Goal: Find specific page/section: Find specific page/section

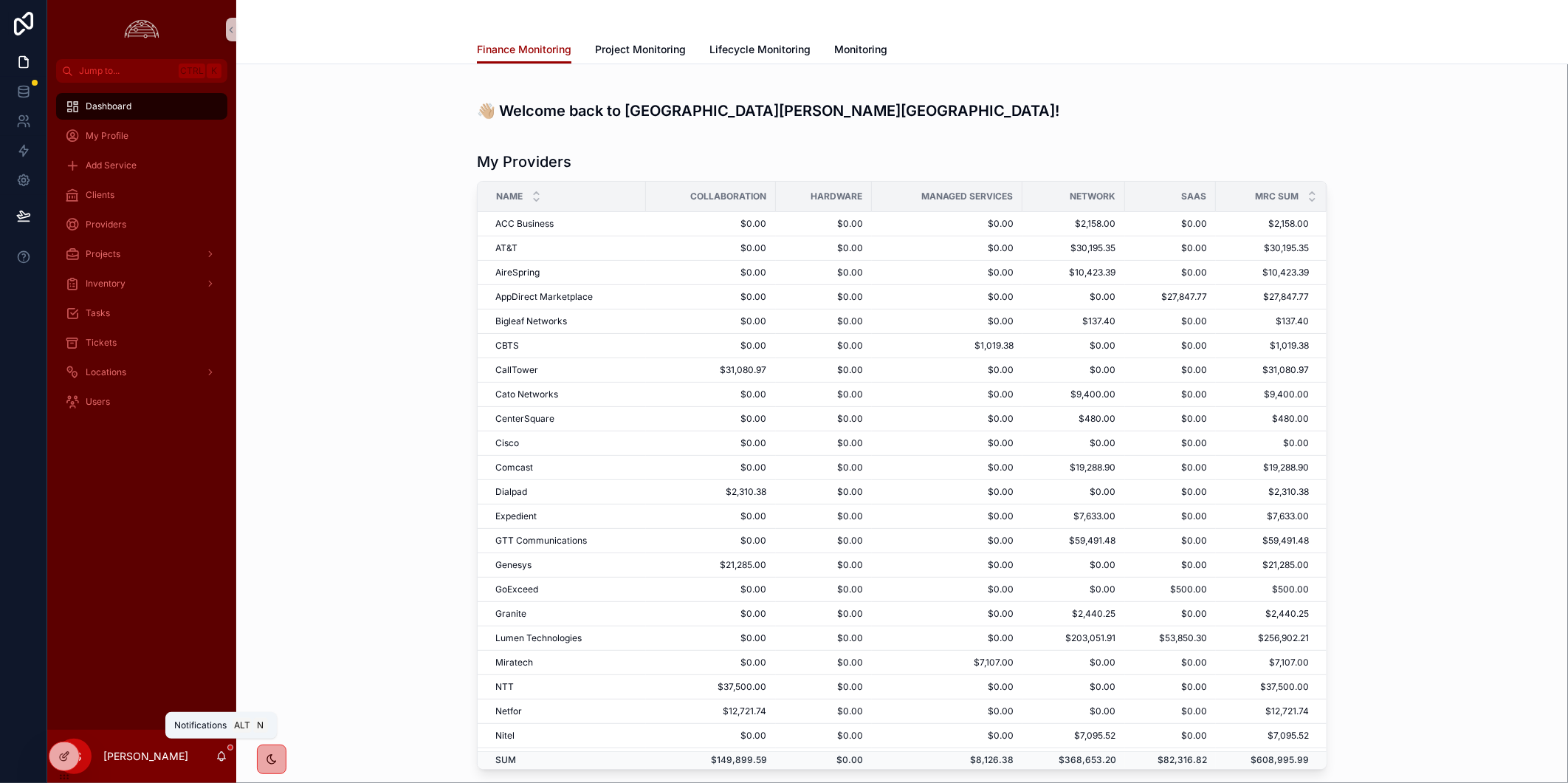
click at [216, 760] on icon "scrollable content" at bounding box center [222, 756] width 12 height 12
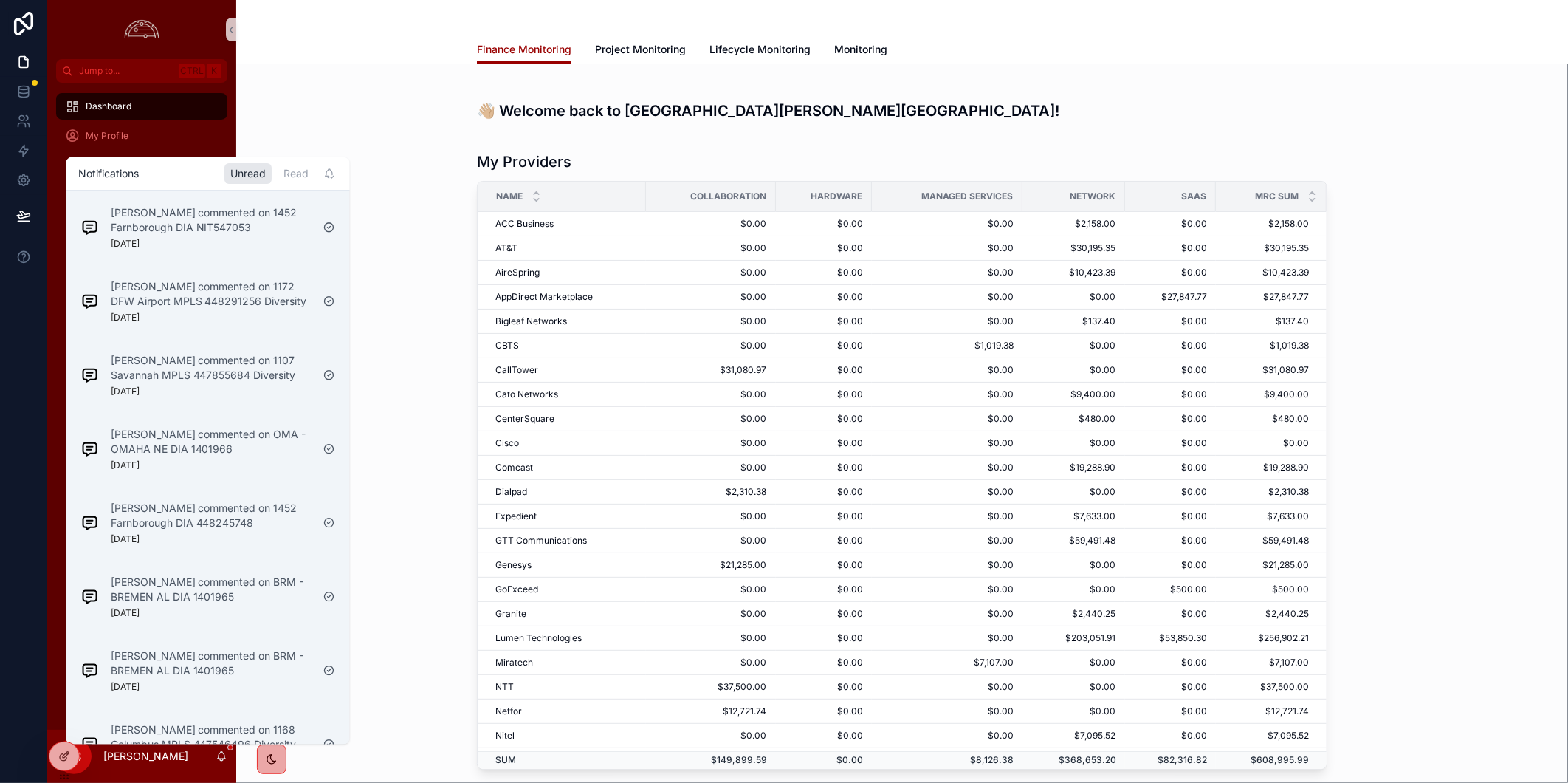
click at [216, 760] on icon "scrollable content" at bounding box center [222, 756] width 12 height 12
click at [1170, 100] on h3 "👋🏼 Welcome back to [GEOGRAPHIC_DATA][PERSON_NAME][GEOGRAPHIC_DATA]!" at bounding box center [902, 111] width 851 height 22
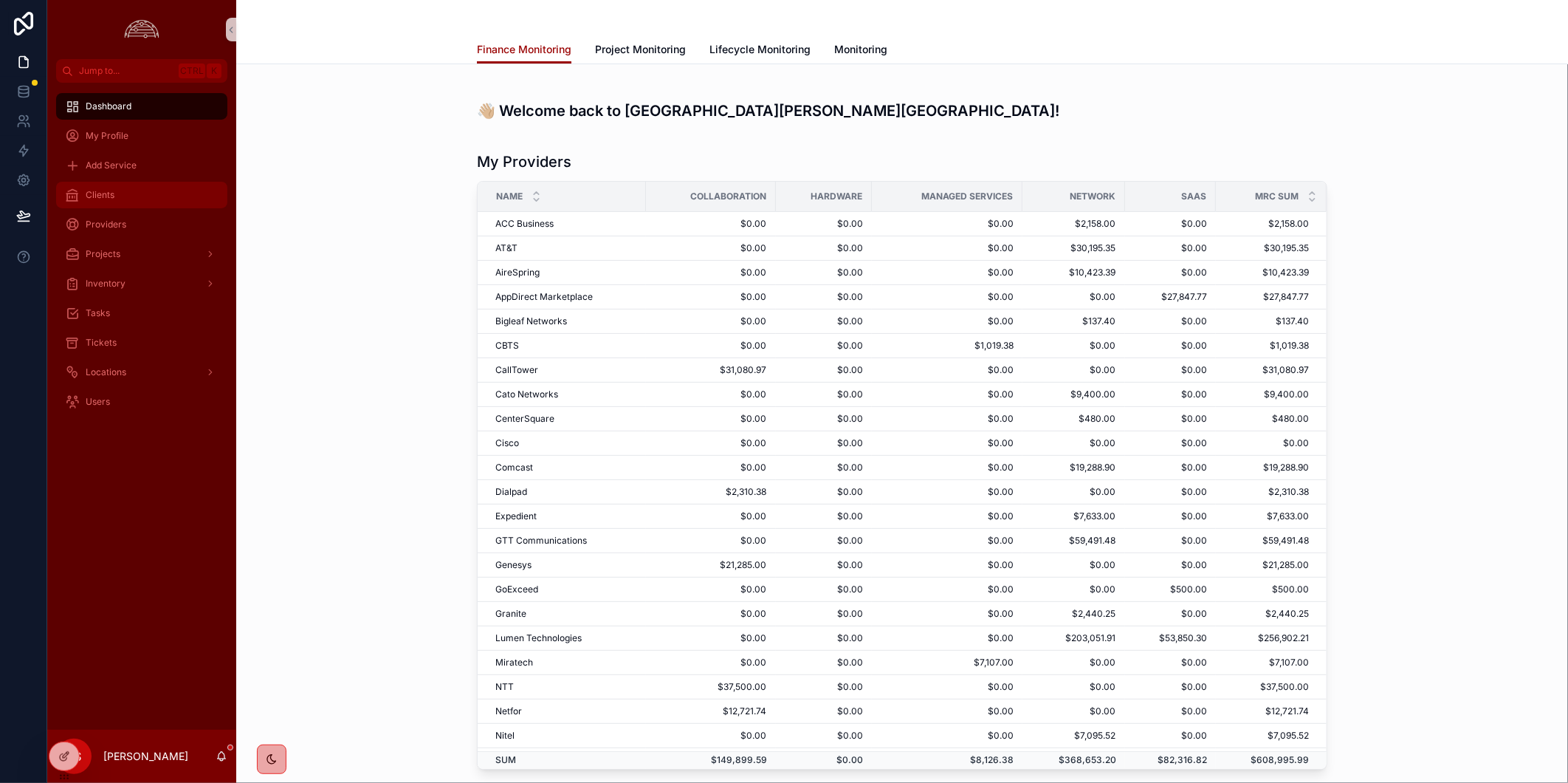
click at [153, 196] on div "Clients" at bounding box center [141, 195] width 153 height 23
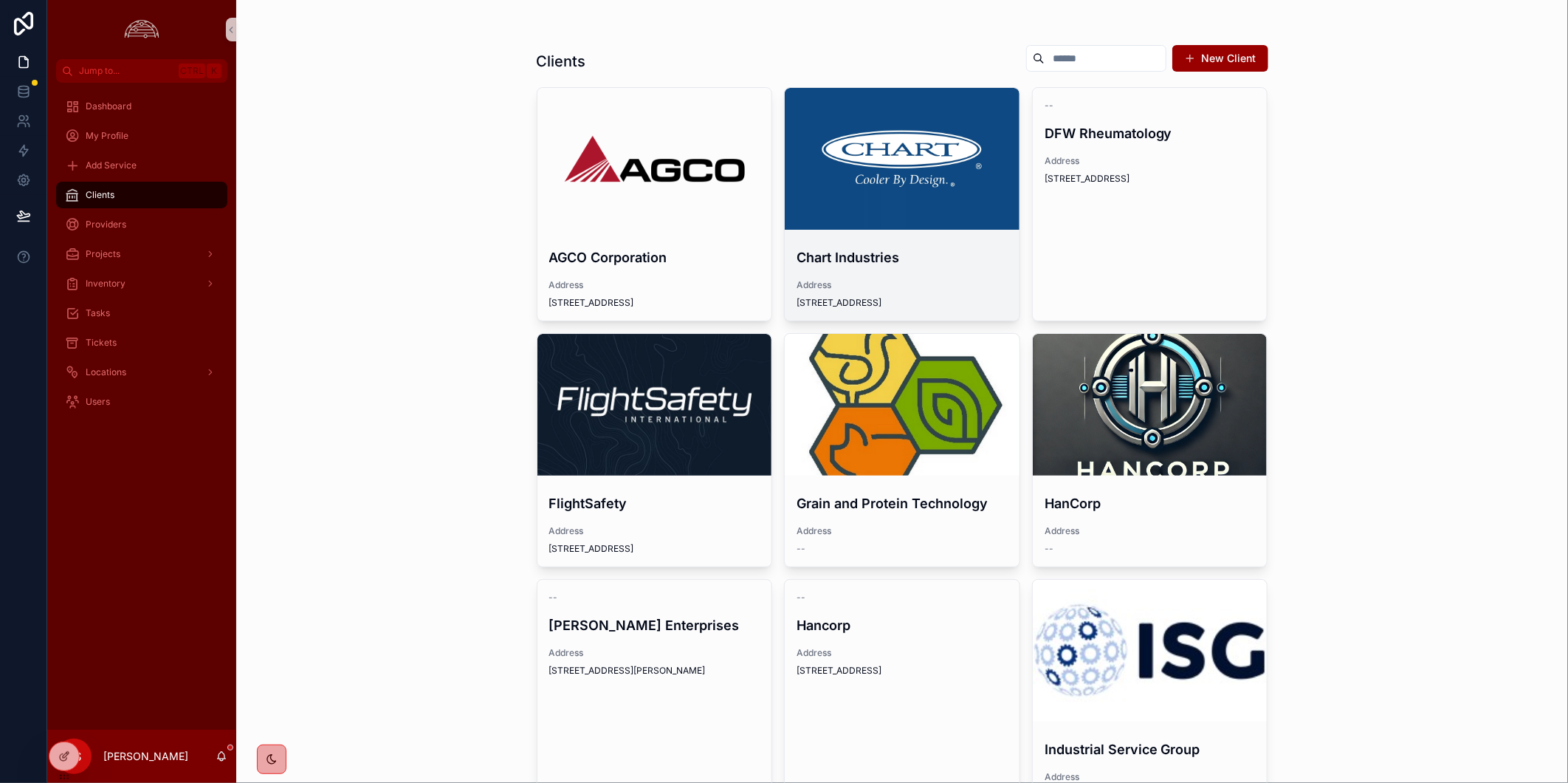
click at [950, 168] on div "scrollable content" at bounding box center [902, 158] width 234 height 142
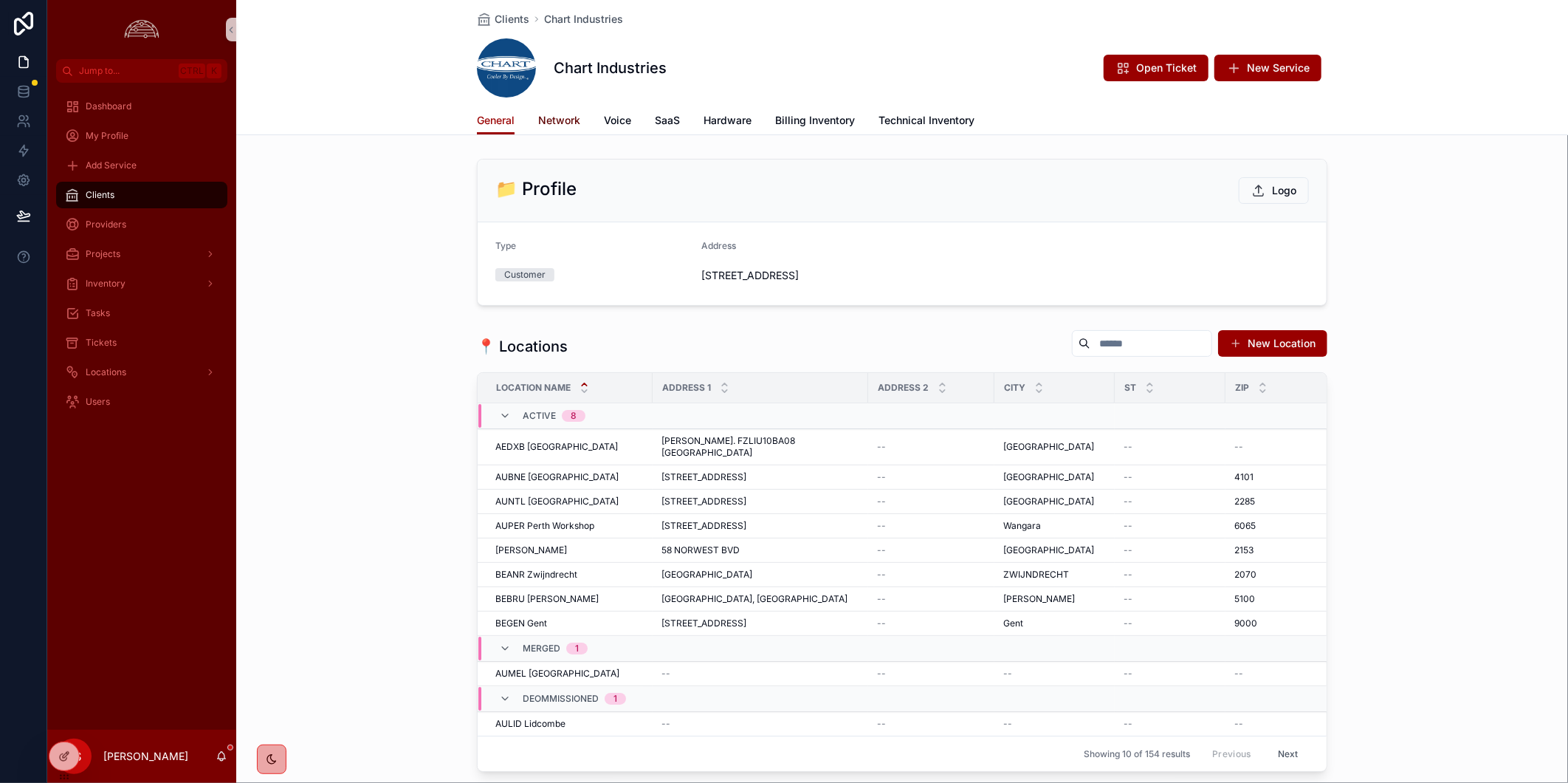
click at [572, 122] on span "Network" at bounding box center [559, 121] width 42 height 15
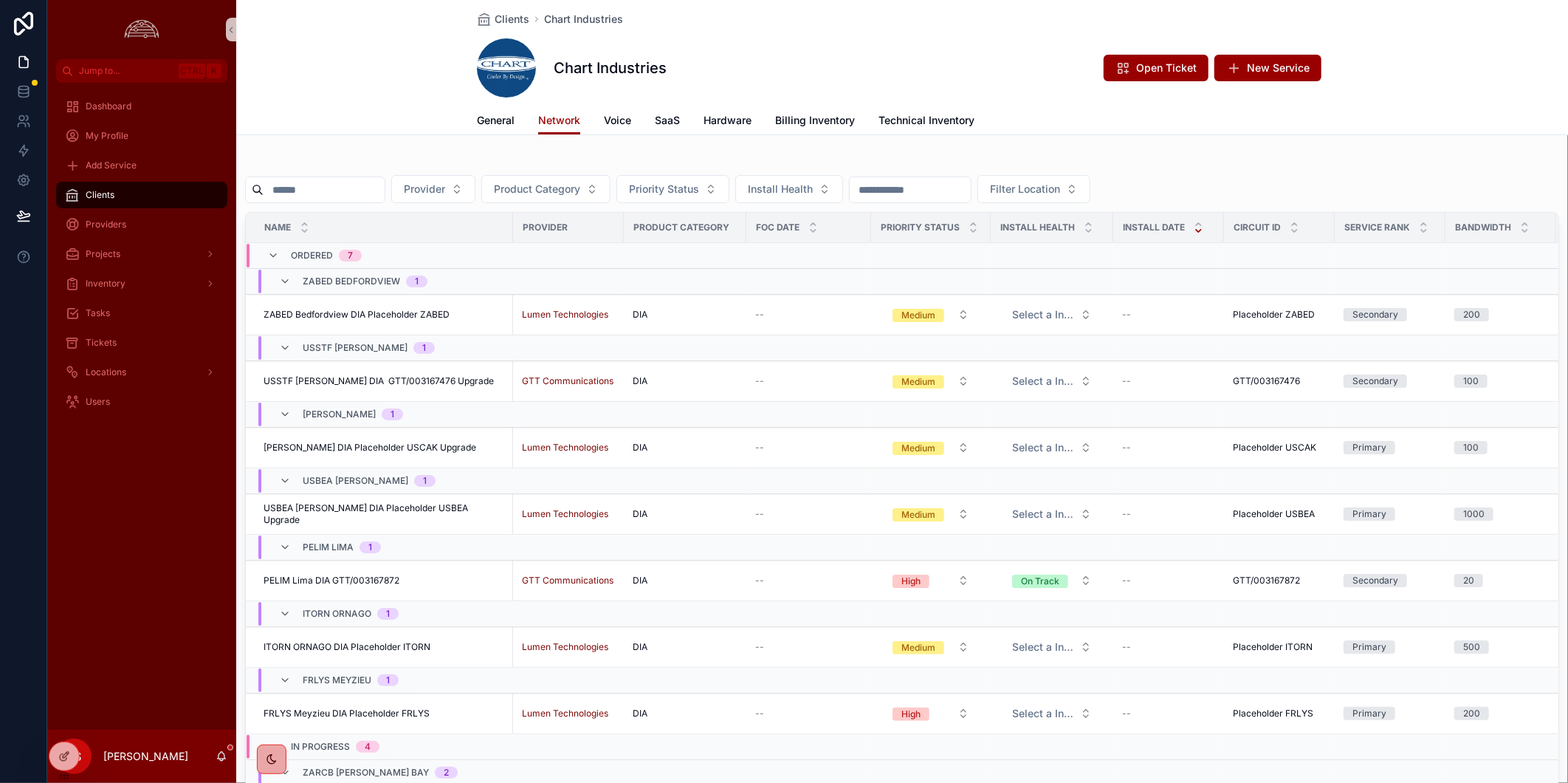
click at [370, 193] on input "scrollable content" at bounding box center [324, 189] width 121 height 21
paste input "*********"
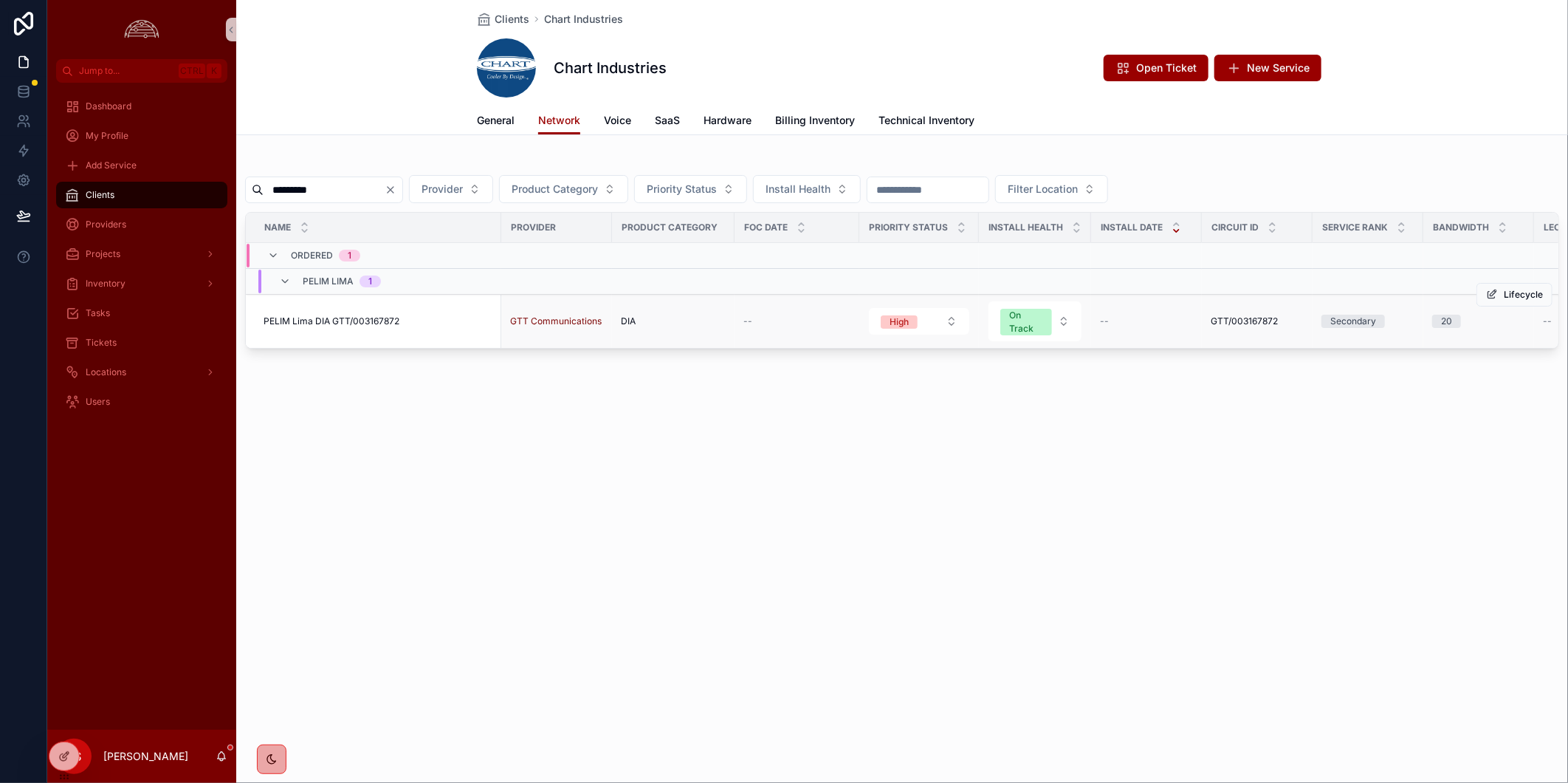
type input "*********"
click at [352, 322] on span "PELIM Lima DIA GTT/003167872" at bounding box center [332, 322] width 136 height 12
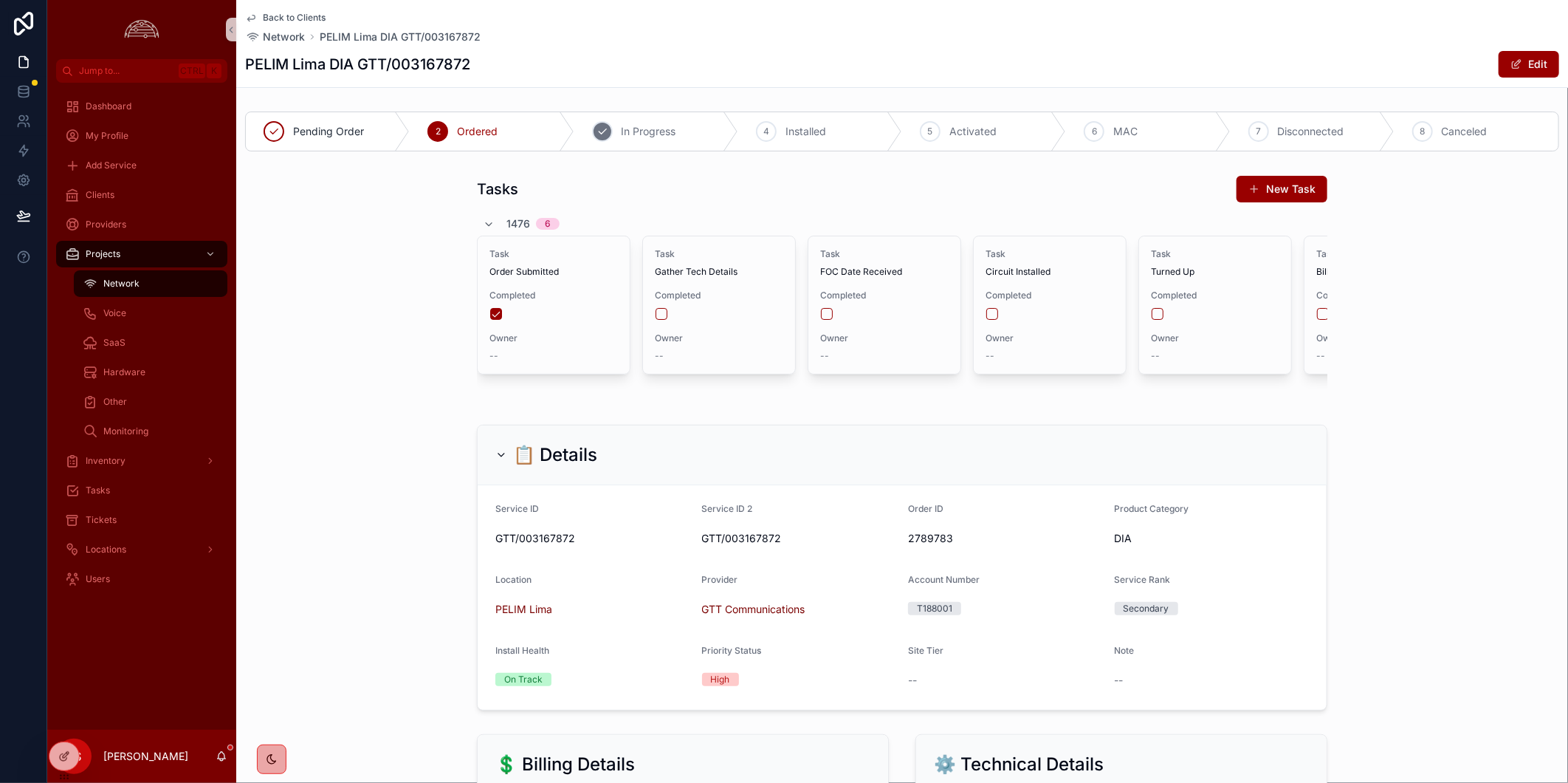
click at [599, 126] on icon "scrollable content" at bounding box center [603, 131] width 12 height 12
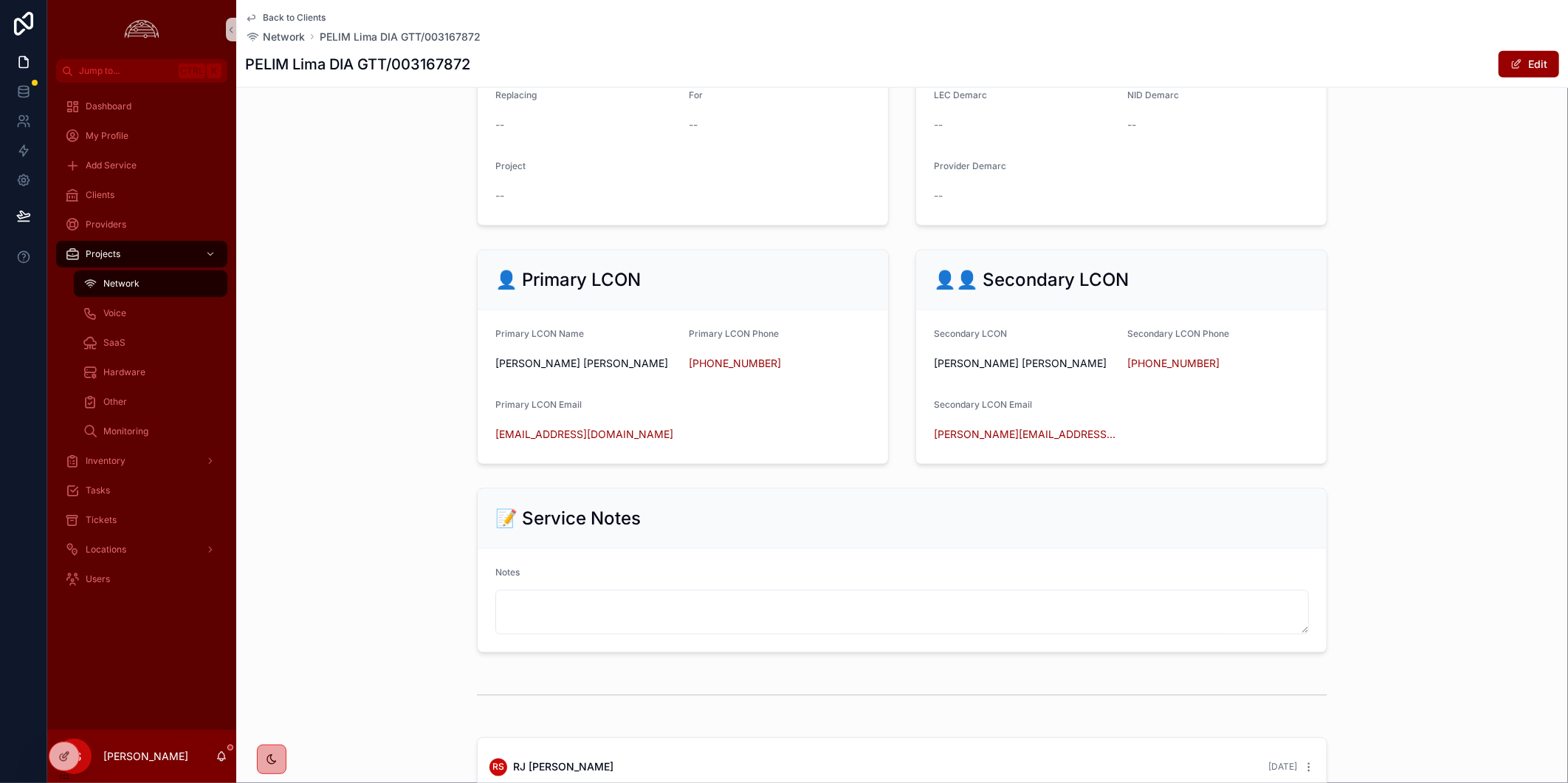
scroll to position [1471, 0]
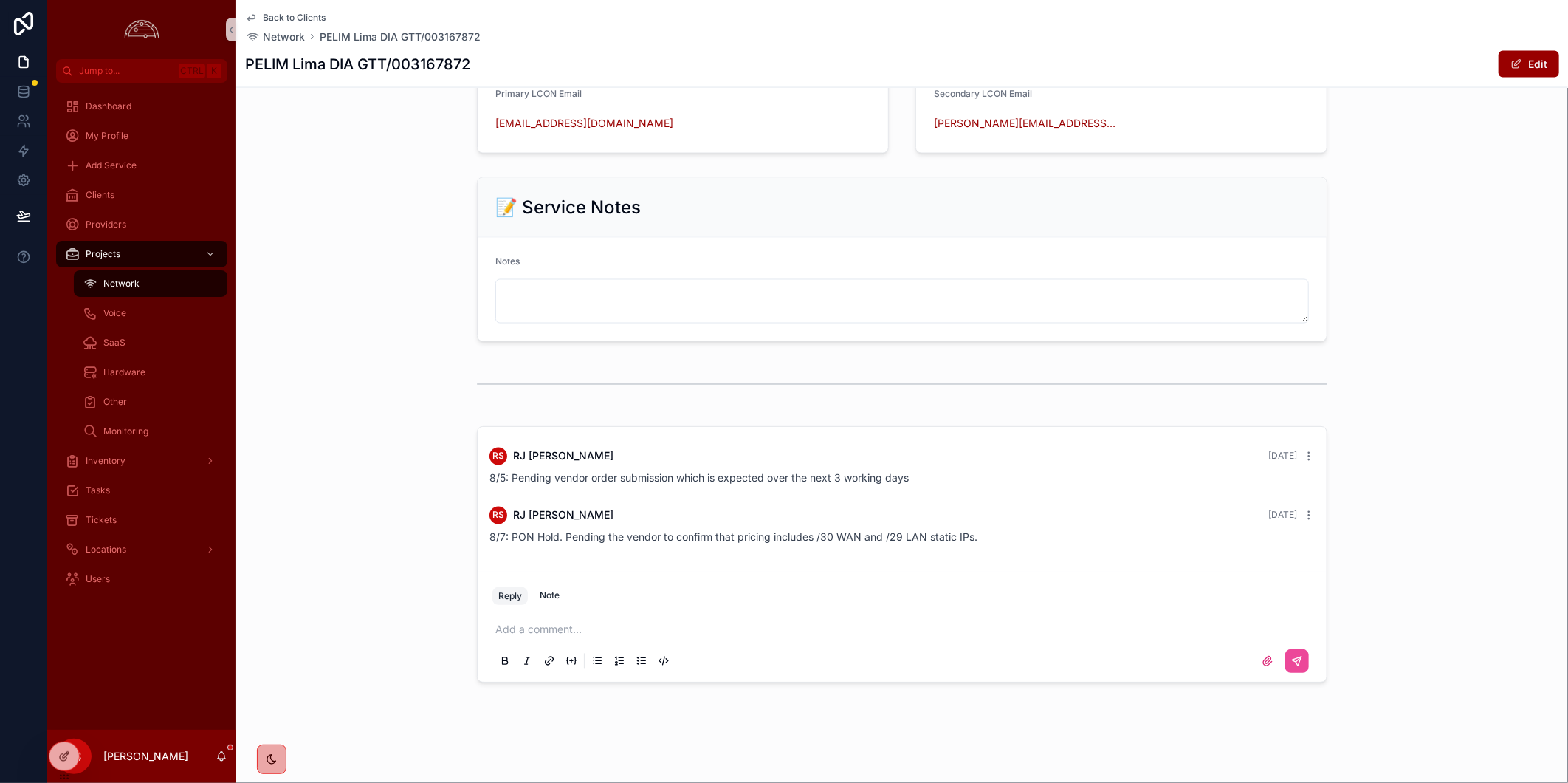
click at [537, 628] on p "scrollable content" at bounding box center [905, 630] width 820 height 15
click at [1293, 657] on icon "scrollable content" at bounding box center [1297, 661] width 9 height 9
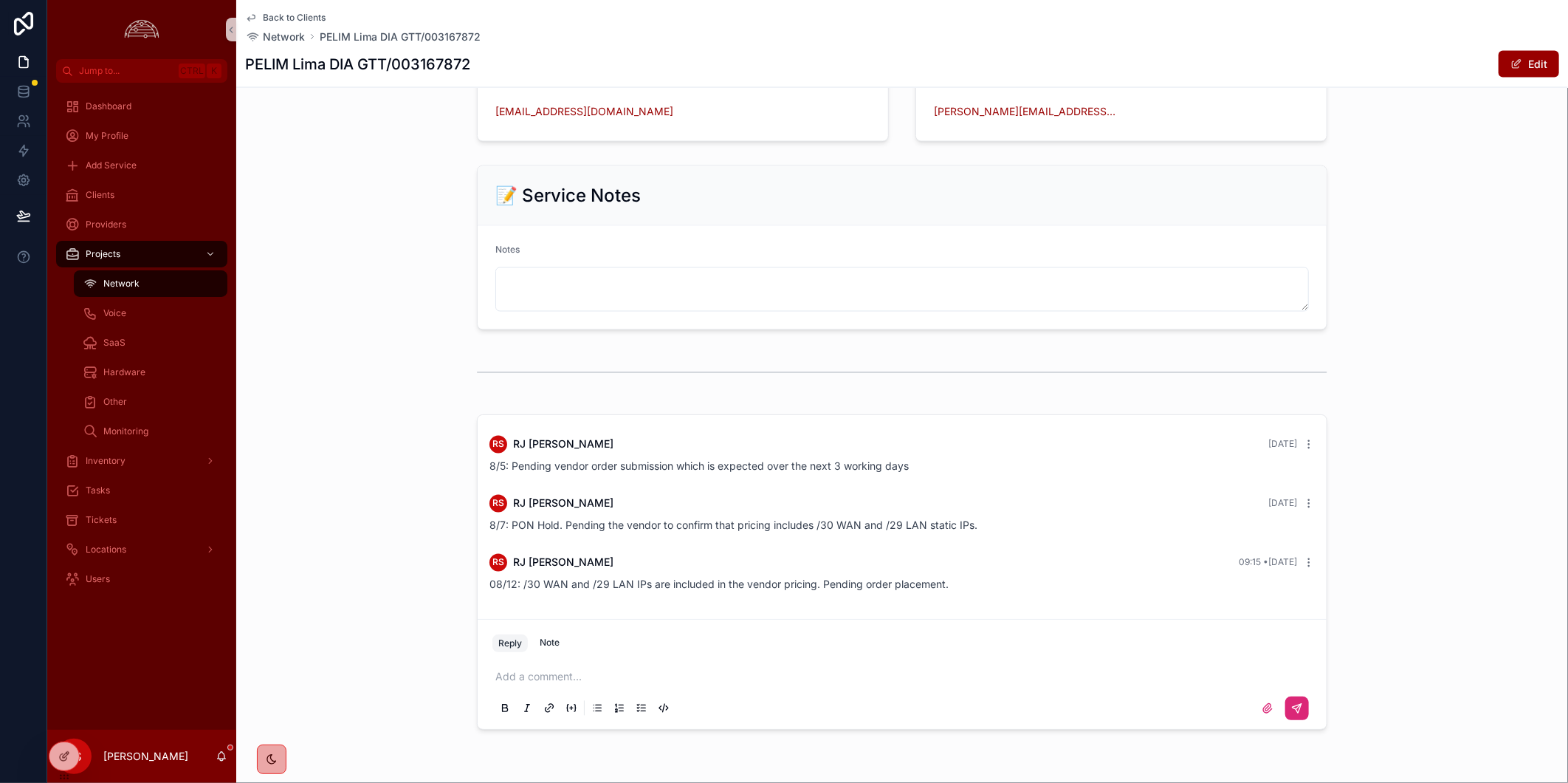
click at [298, 18] on span "Back to Clients" at bounding box center [294, 18] width 63 height 12
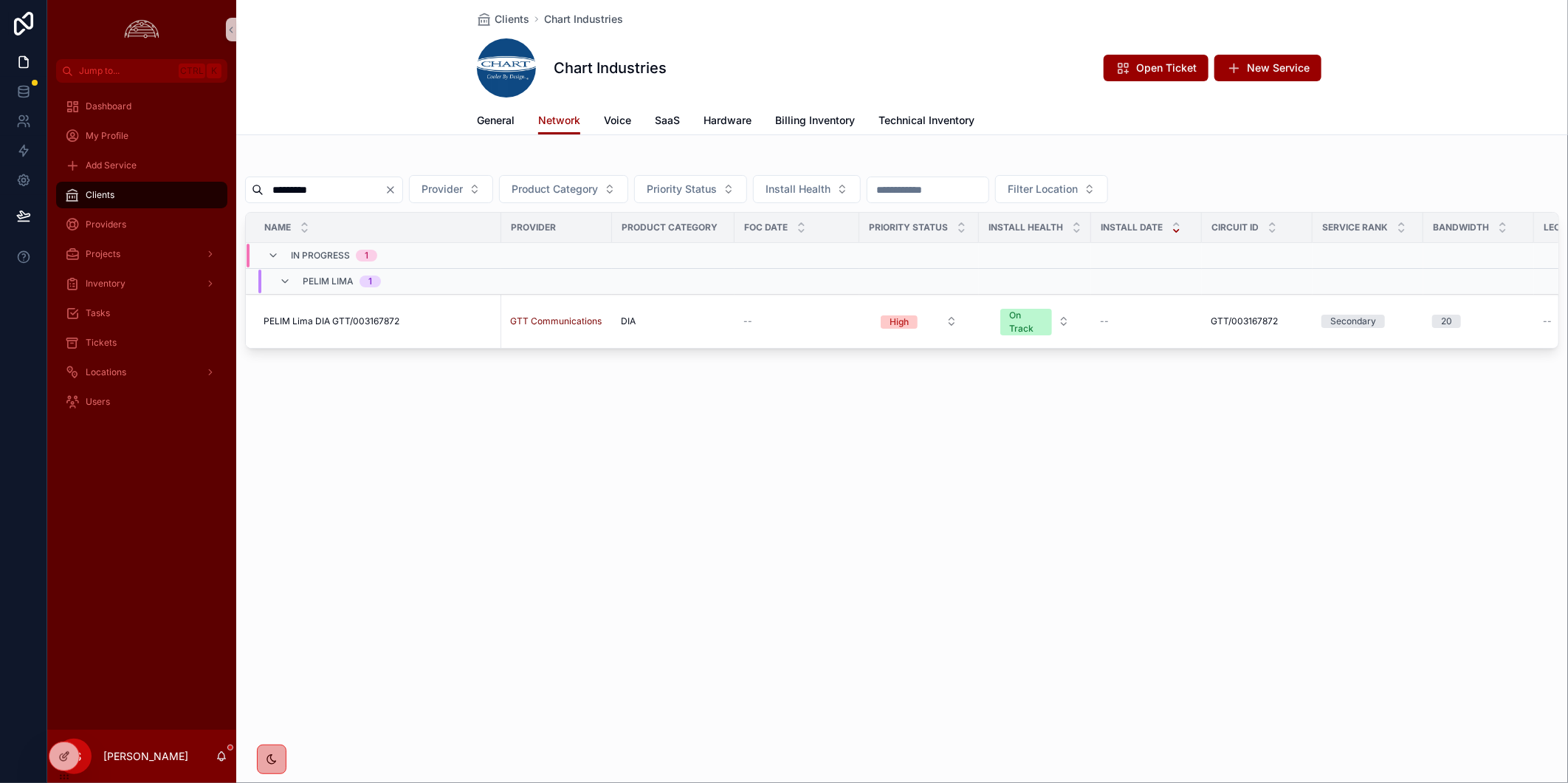
click at [371, 194] on input "*********" at bounding box center [324, 189] width 121 height 21
paste input "scrollable content"
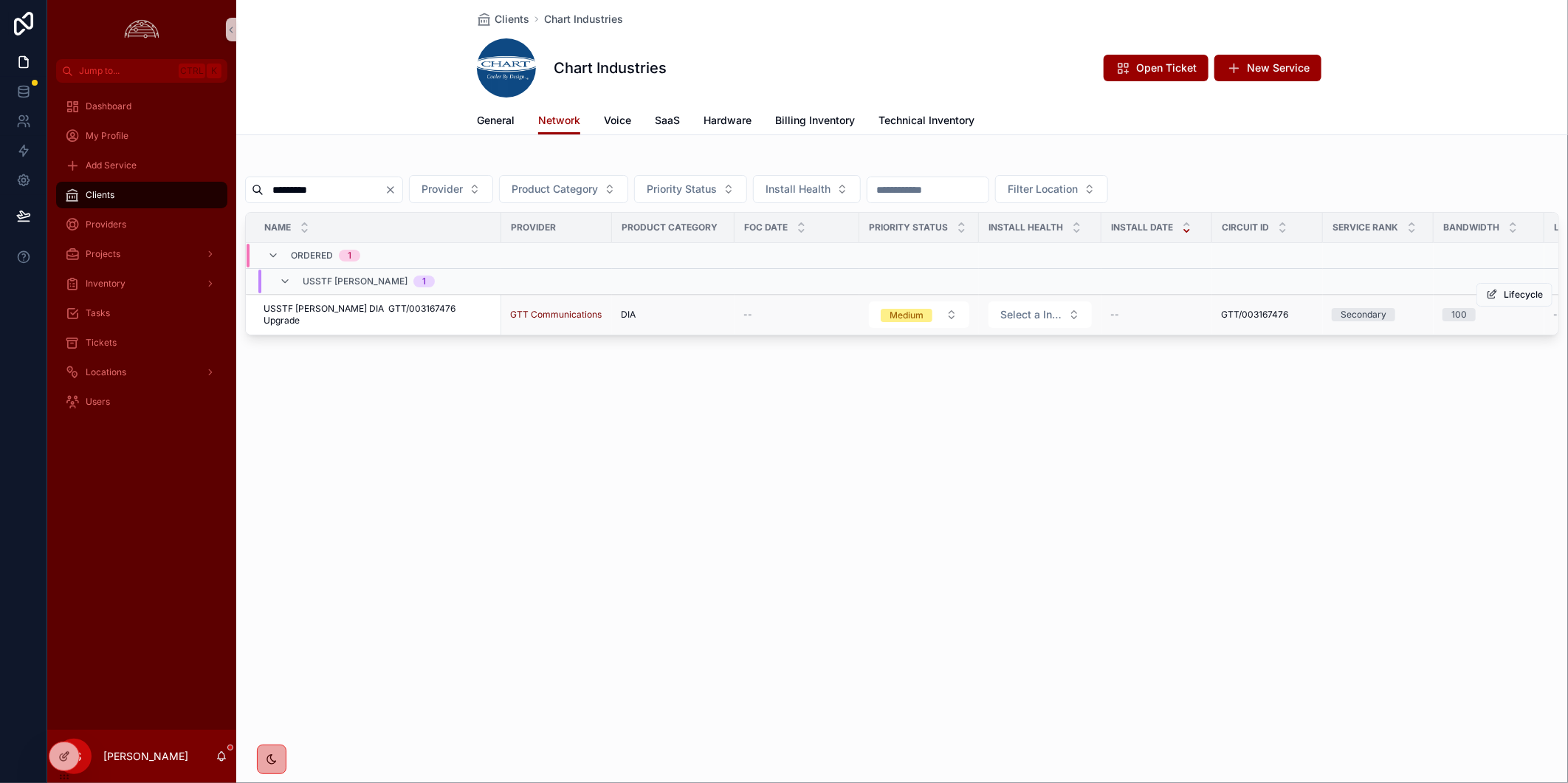
type input "*********"
click at [422, 307] on td "USSTF [PERSON_NAME] DIA GTT/003167476 Upgrade USSTF [PERSON_NAME] DIA GTT/00316…" at bounding box center [373, 315] width 255 height 41
click at [429, 312] on span "USSTF [PERSON_NAME] DIA GTT/003167476 Upgrade" at bounding box center [378, 315] width 229 height 23
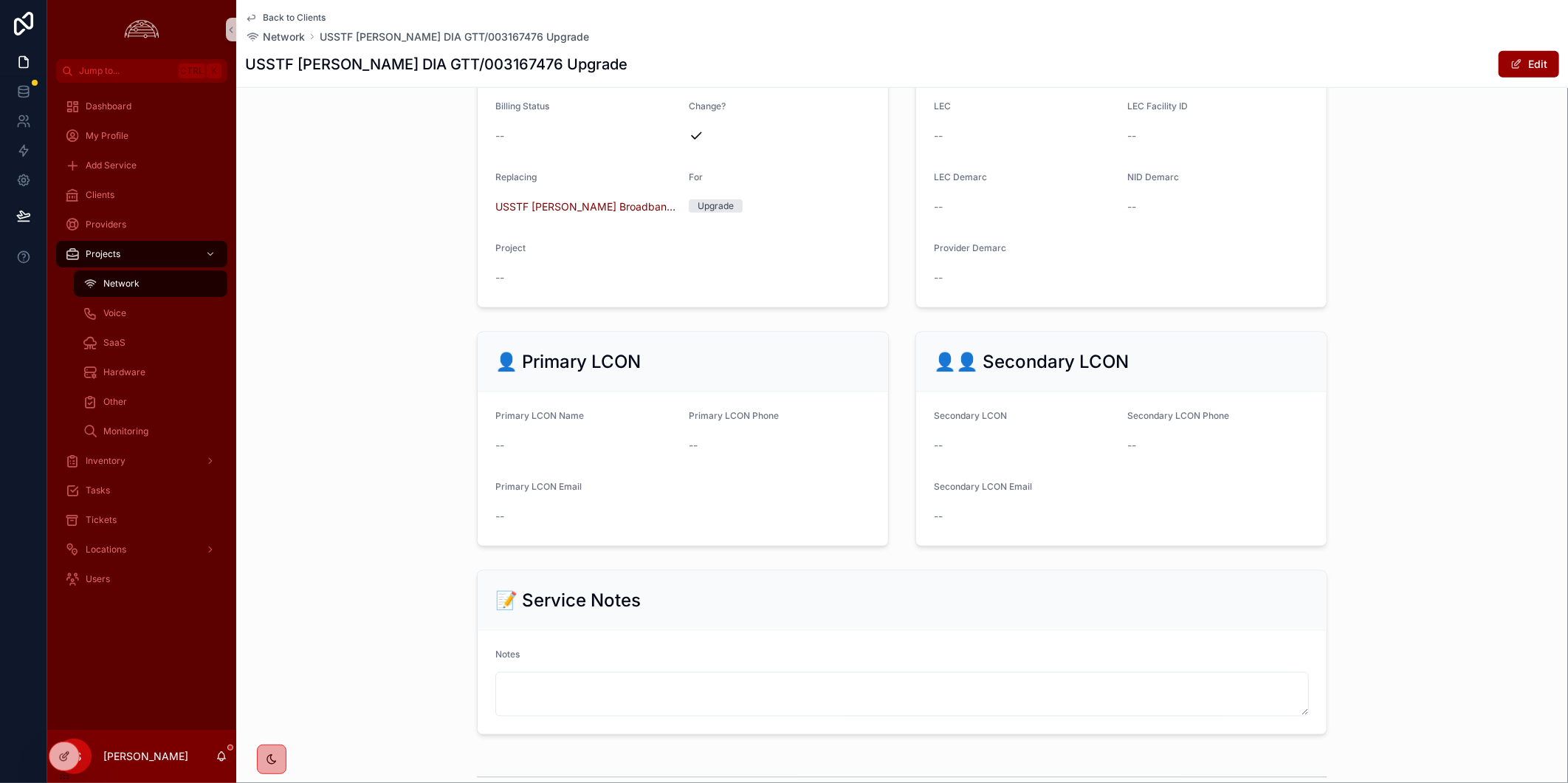
scroll to position [1412, 0]
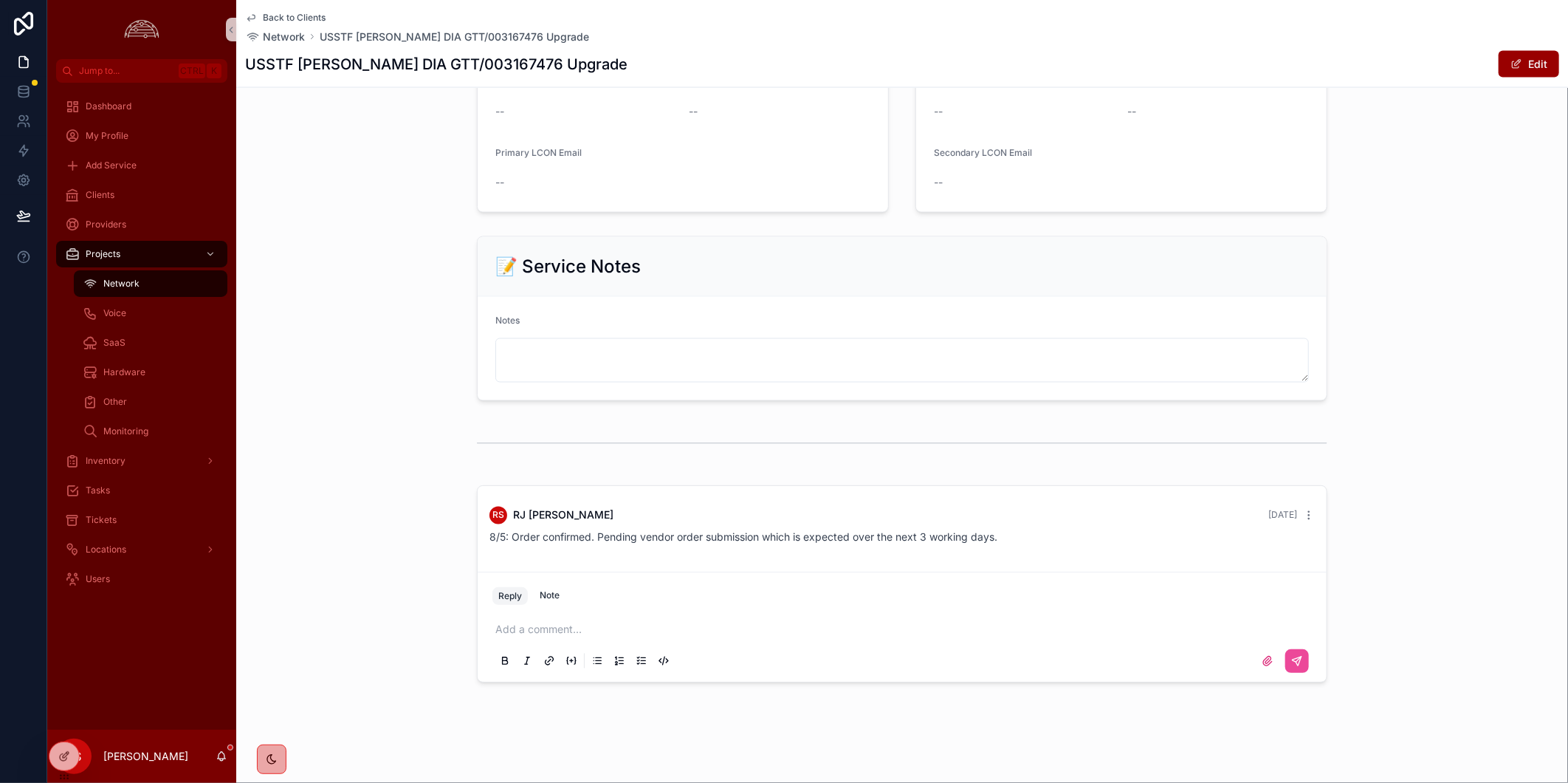
click at [345, 440] on div "scrollable content" at bounding box center [902, 443] width 1332 height 49
